Goal: Transaction & Acquisition: Subscribe to service/newsletter

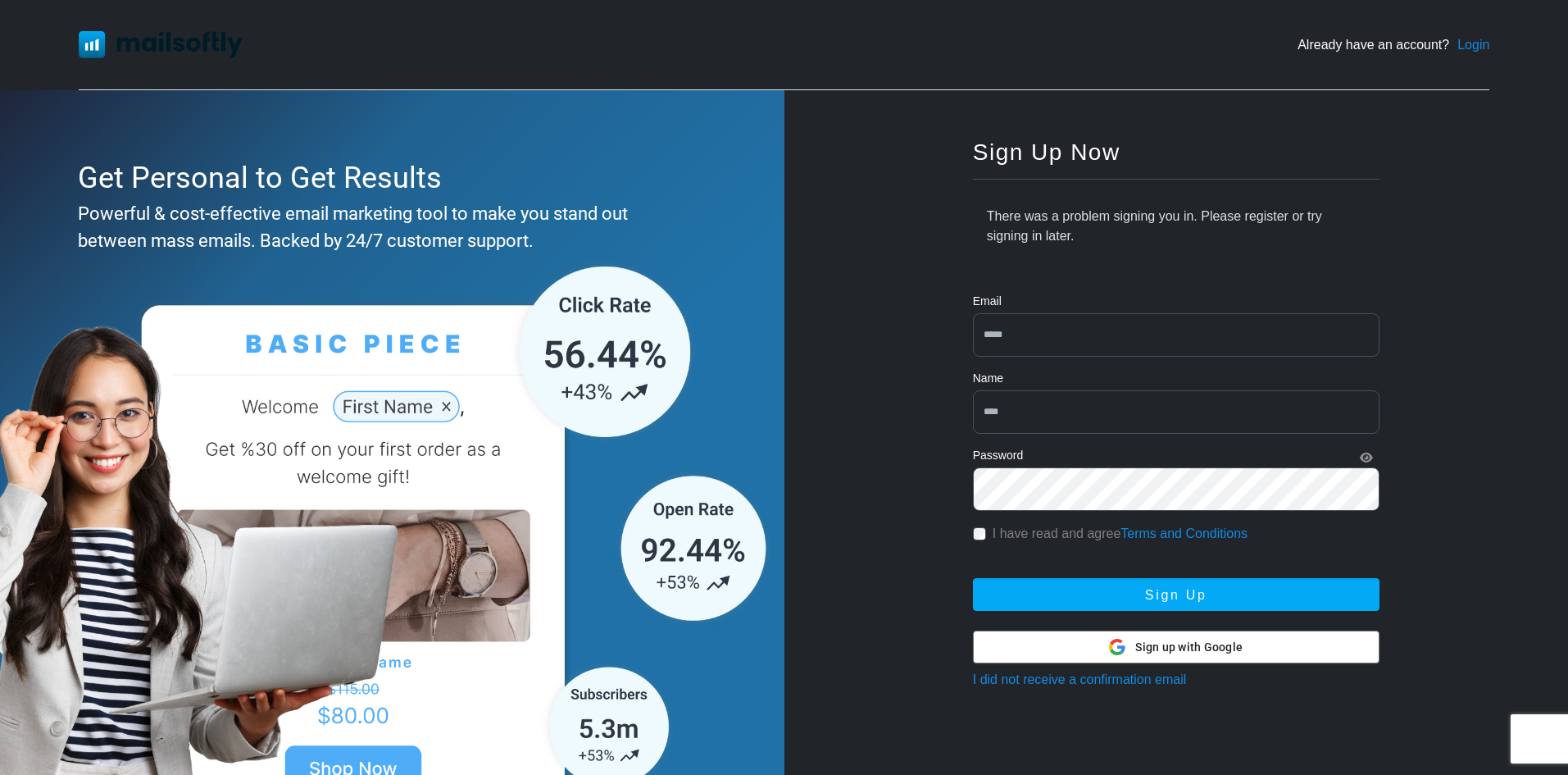
click at [1131, 646] on div "Sign up with Google Sign up with Google" at bounding box center [1176, 646] width 134 height 31
click at [1429, 364] on div "Sign Up Now There was a problem signing you in. Please register or try signing …" at bounding box center [1176, 472] width 784 height 764
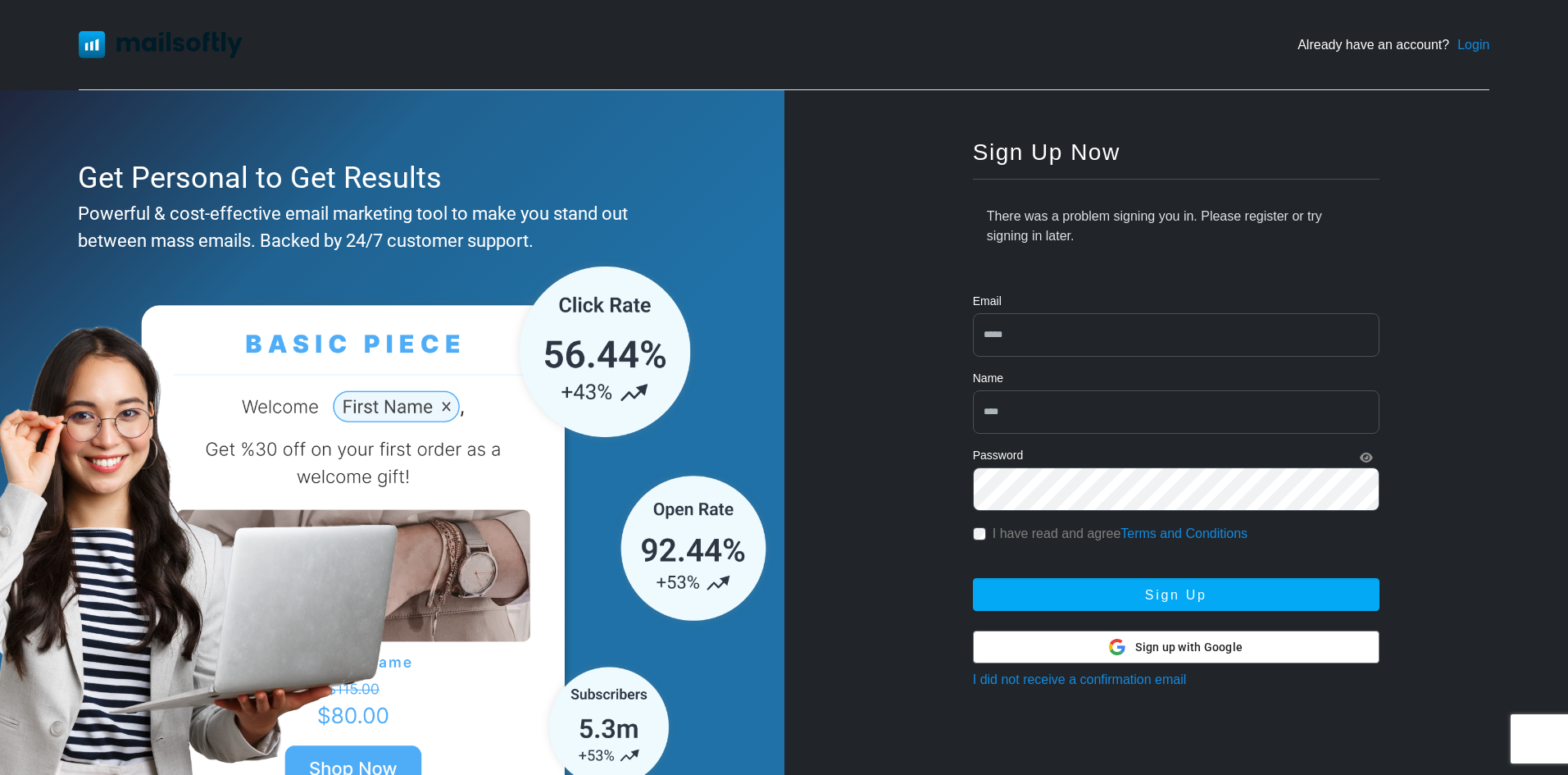
click at [1481, 38] on link "Login" at bounding box center [1473, 44] width 32 height 20
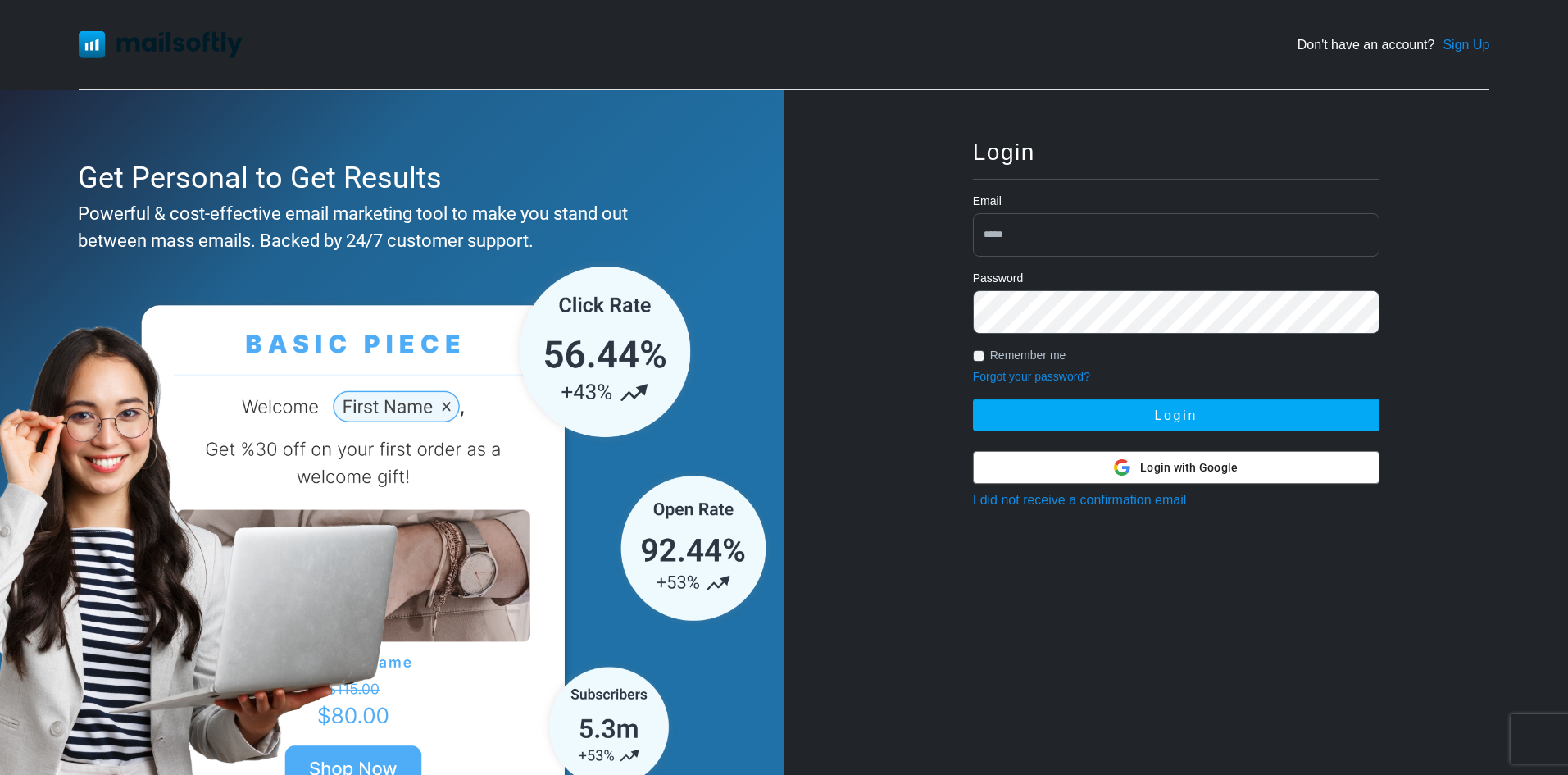
click at [1246, 462] on div at bounding box center [1176, 467] width 405 height 31
